Goal: Navigation & Orientation: Find specific page/section

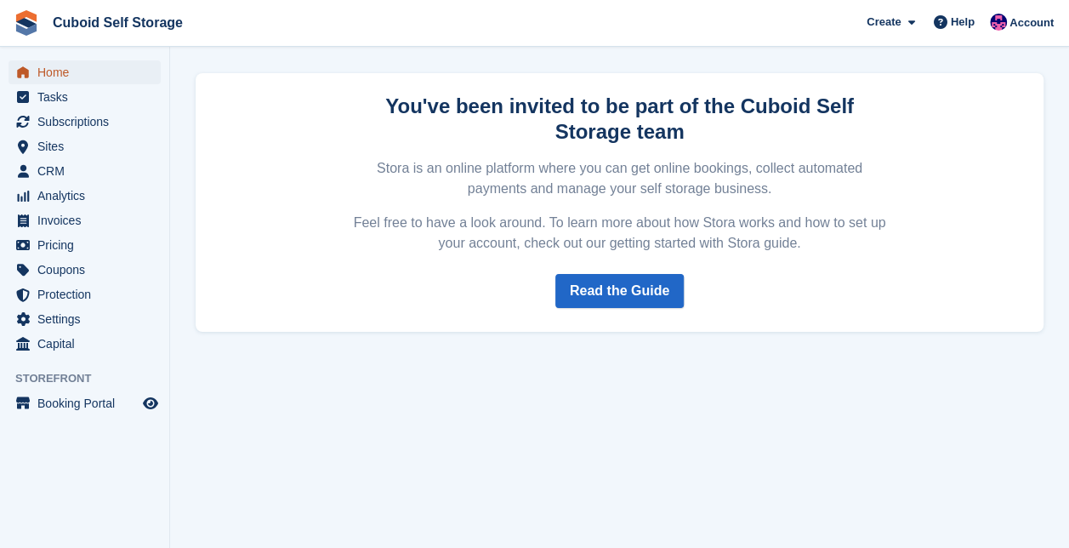
click at [99, 70] on span "Home" at bounding box center [88, 72] width 102 height 24
